Goal: Task Accomplishment & Management: Manage account settings

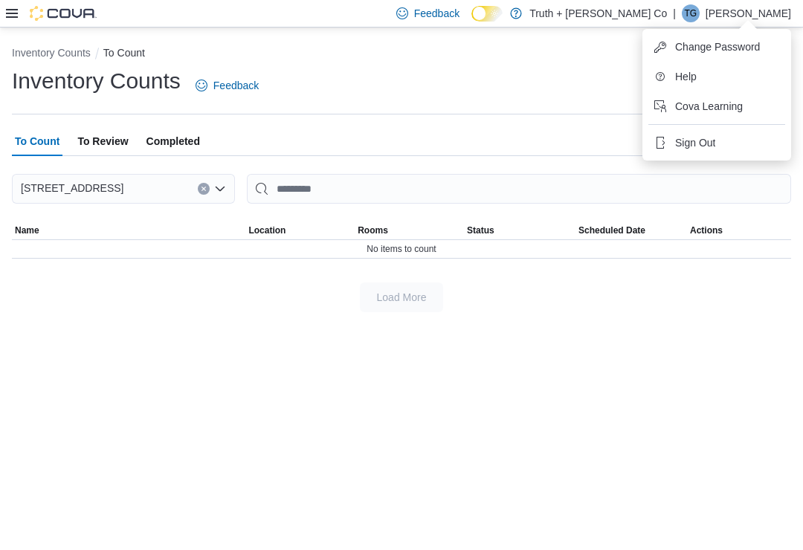
click at [692, 138] on span "Sign Out" at bounding box center [695, 142] width 40 height 15
